Goal: Information Seeking & Learning: Learn about a topic

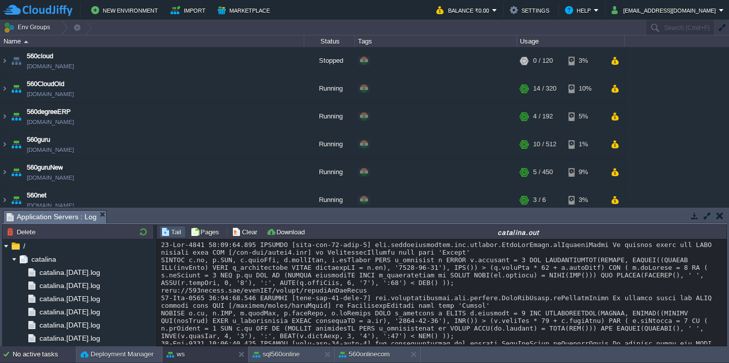
click at [38, 359] on div "No active tasks" at bounding box center [44, 354] width 63 height 16
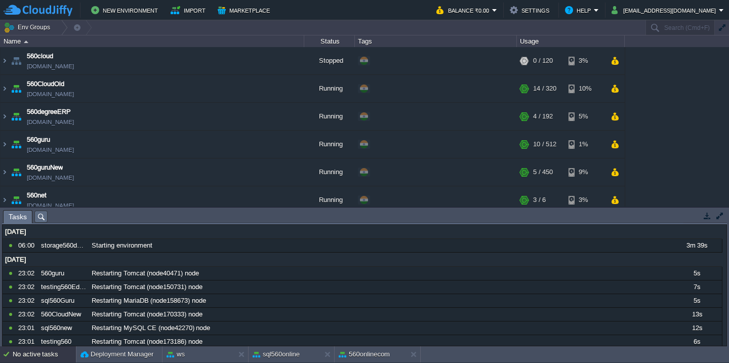
scroll to position [714, 0]
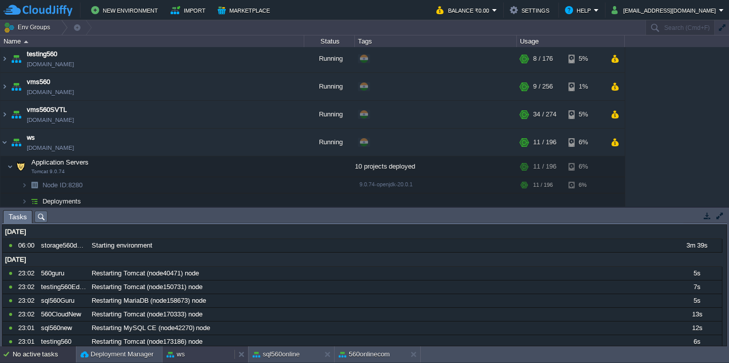
click at [196, 357] on div "ws" at bounding box center [198, 354] width 72 height 16
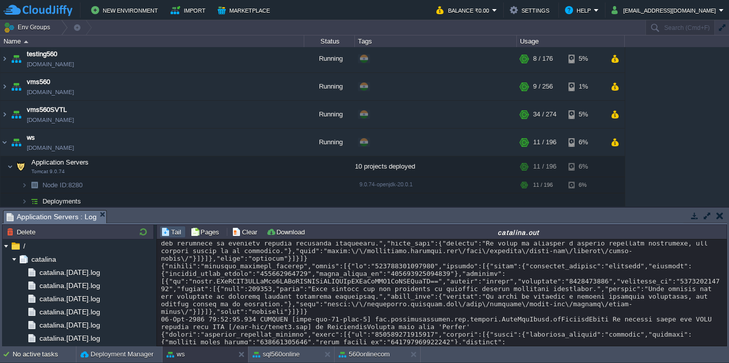
scroll to position [2317, 0]
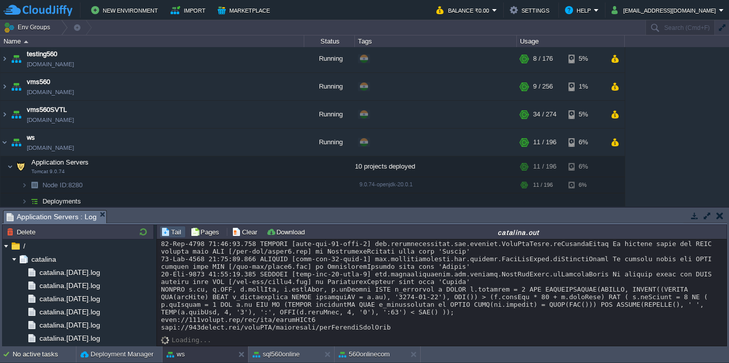
click at [708, 215] on button "button" at bounding box center [707, 215] width 9 height 9
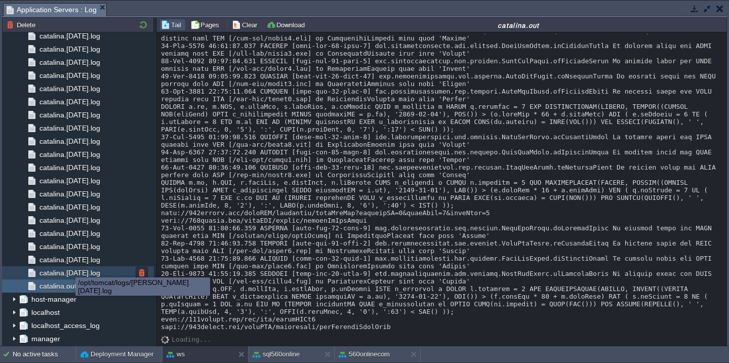
click at [68, 268] on span "catalina.[DATE].log" at bounding box center [69, 272] width 64 height 9
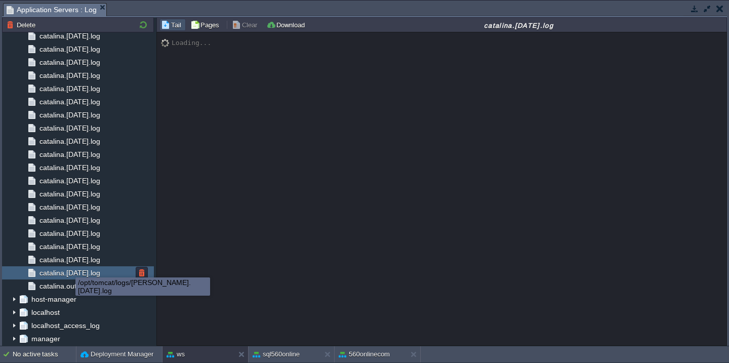
scroll to position [0, 0]
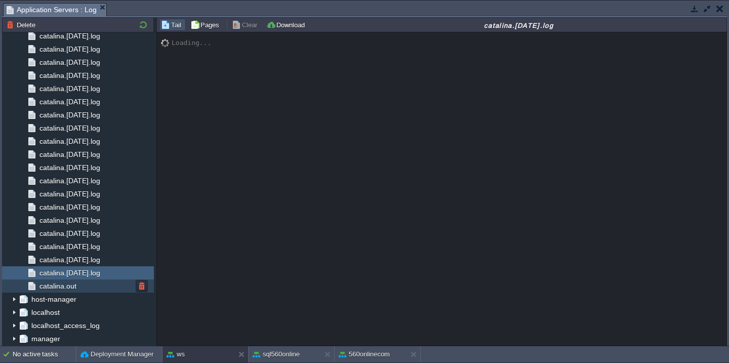
click at [70, 281] on div "catalina.out" at bounding box center [78, 285] width 152 height 13
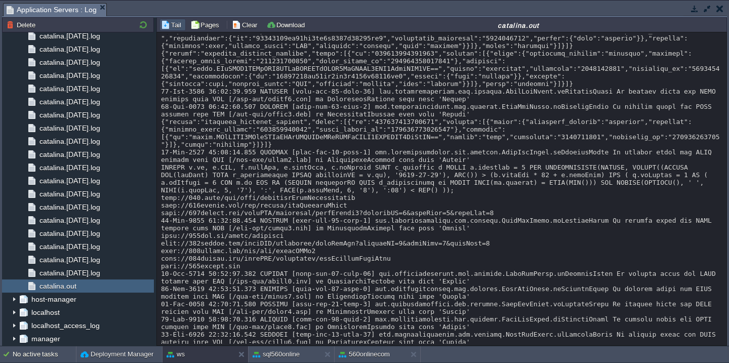
scroll to position [13684, 0]
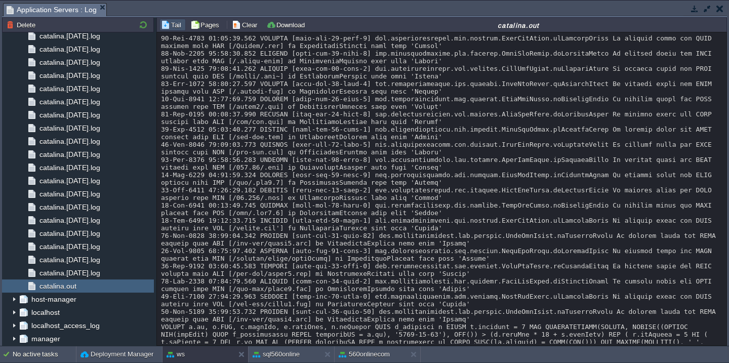
scroll to position [12215, 0]
click at [708, 10] on button "button" at bounding box center [707, 8] width 9 height 9
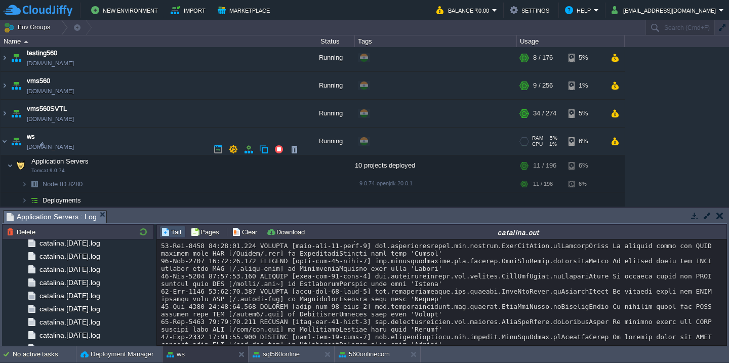
scroll to position [714, 0]
click at [130, 197] on td "Deployments" at bounding box center [153, 201] width 304 height 16
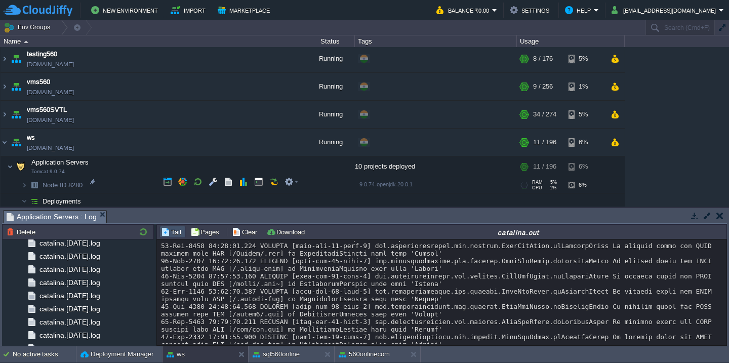
click at [133, 182] on td "Node ID: 8280" at bounding box center [153, 185] width 304 height 16
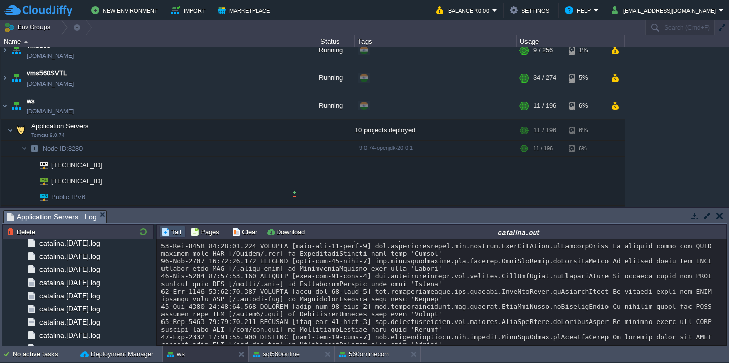
scroll to position [763, 0]
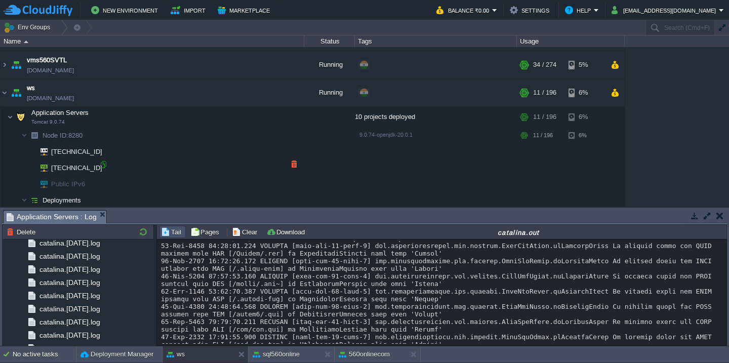
click at [105, 166] on div at bounding box center [103, 164] width 9 height 9
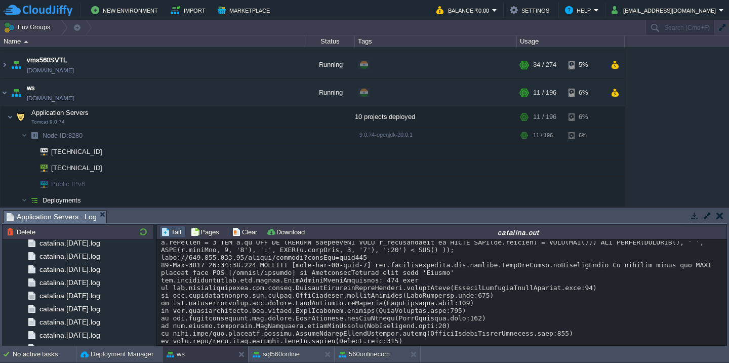
scroll to position [15874, 0]
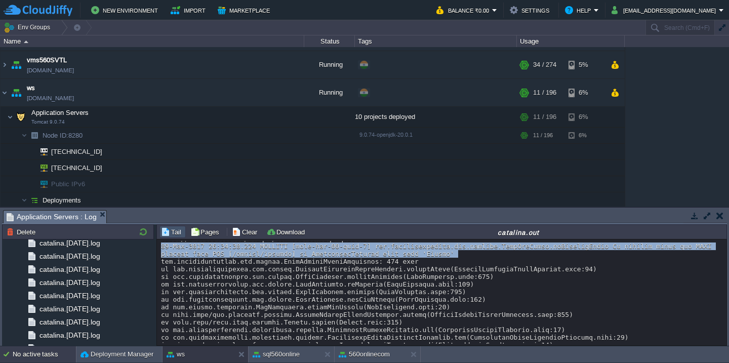
click at [27, 355] on div "No active tasks" at bounding box center [44, 354] width 63 height 16
